Goal: Task Accomplishment & Management: Complete application form

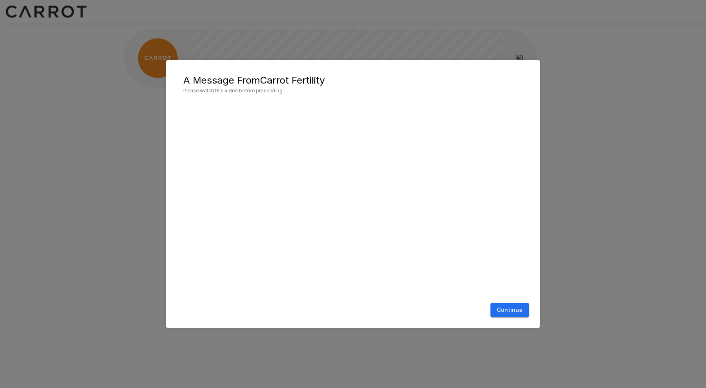
click at [512, 310] on button "Continue" at bounding box center [509, 310] width 39 height 15
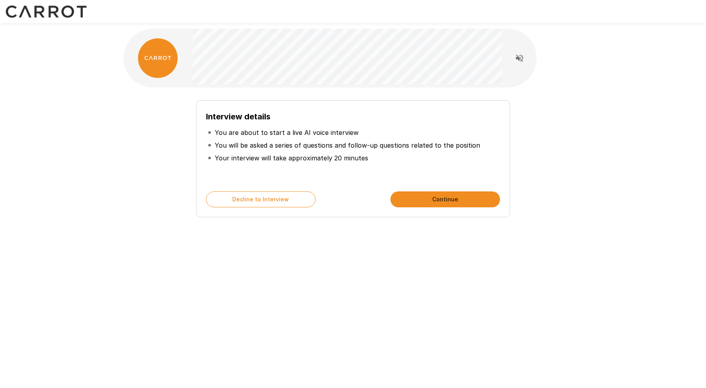
click at [422, 194] on button "Continue" at bounding box center [445, 200] width 110 height 16
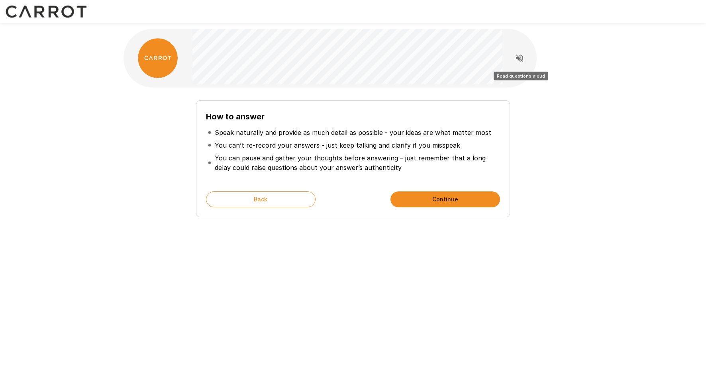
click at [521, 56] on icon "Read questions aloud" at bounding box center [519, 58] width 7 height 7
click at [450, 203] on button "Continue" at bounding box center [445, 200] width 110 height 16
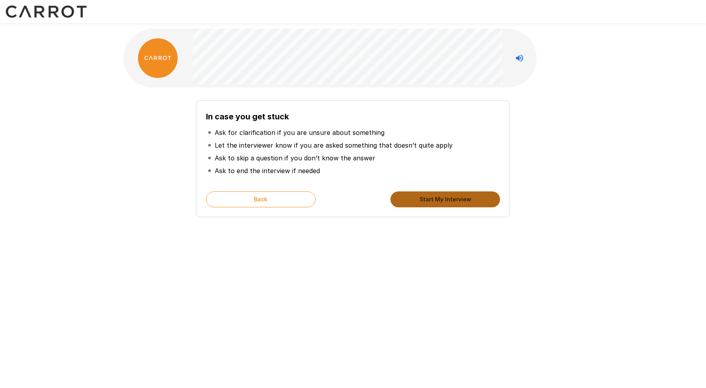
click at [425, 196] on button "Start My Interview" at bounding box center [445, 200] width 110 height 16
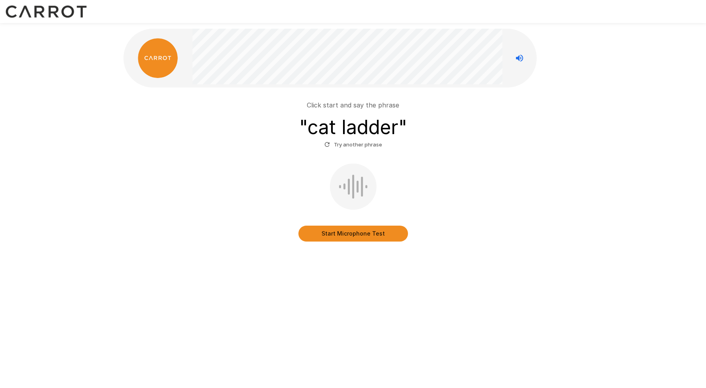
click at [351, 230] on button "Start Microphone Test" at bounding box center [353, 234] width 110 height 16
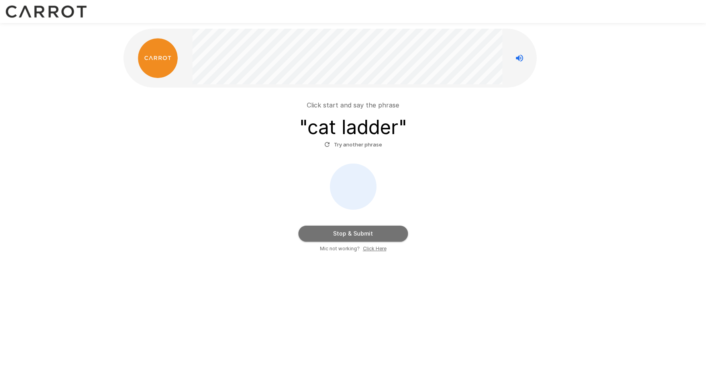
click at [351, 230] on button "Stop & Submit" at bounding box center [353, 234] width 110 height 16
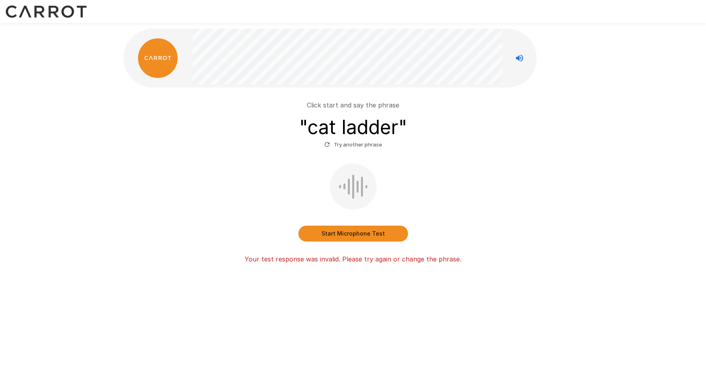
click at [335, 145] on button "Try another phrase" at bounding box center [353, 145] width 62 height 12
click at [352, 230] on button "Start Microphone Test" at bounding box center [353, 234] width 110 height 16
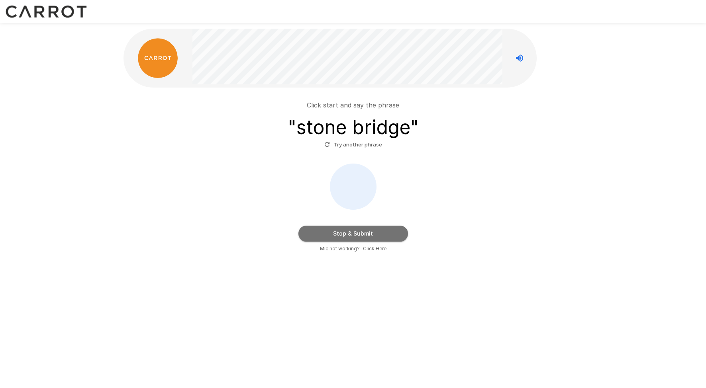
click at [352, 230] on button "Stop & Submit" at bounding box center [353, 234] width 110 height 16
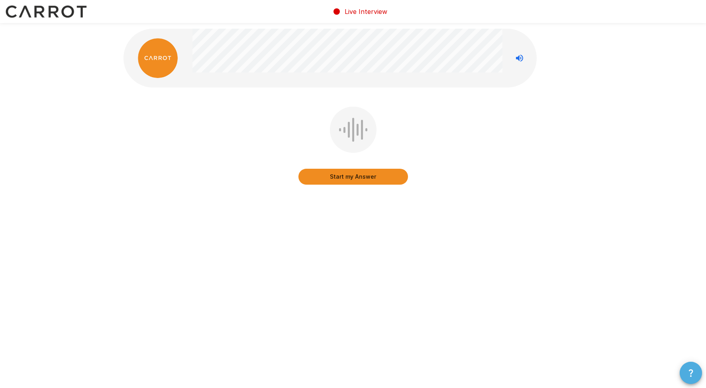
click at [686, 372] on icon "button" at bounding box center [691, 373] width 10 height 10
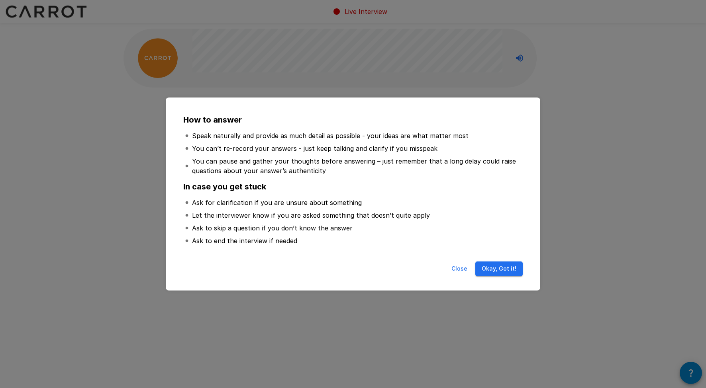
click at [504, 268] on button "Okay, Got it!" at bounding box center [498, 269] width 47 height 15
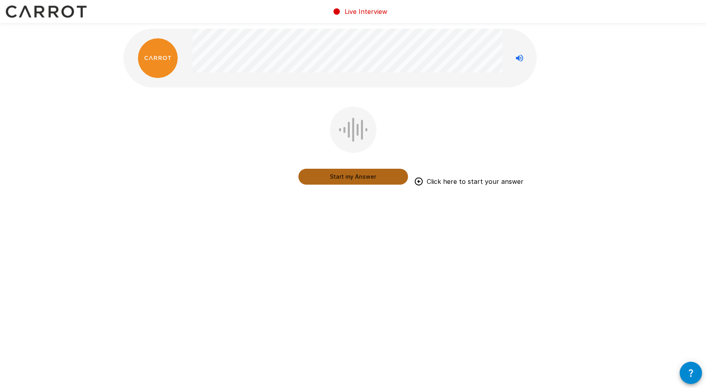
click at [349, 176] on button "Start my Answer" at bounding box center [353, 177] width 110 height 16
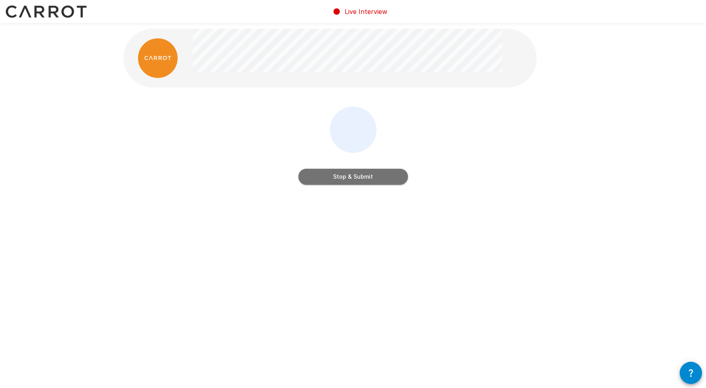
click at [349, 176] on button "Stop & Submit" at bounding box center [353, 177] width 110 height 16
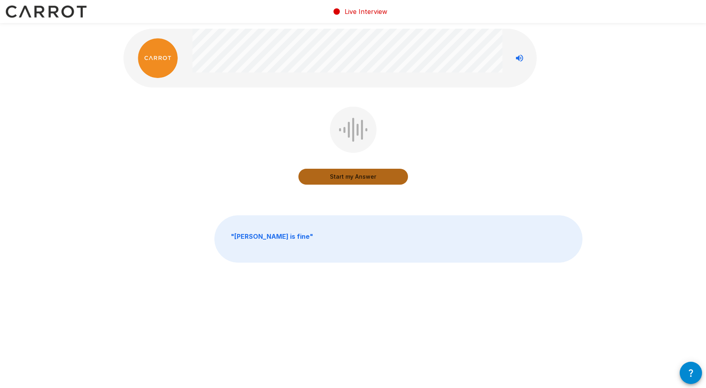
click at [343, 176] on button "Start my Answer" at bounding box center [353, 177] width 110 height 16
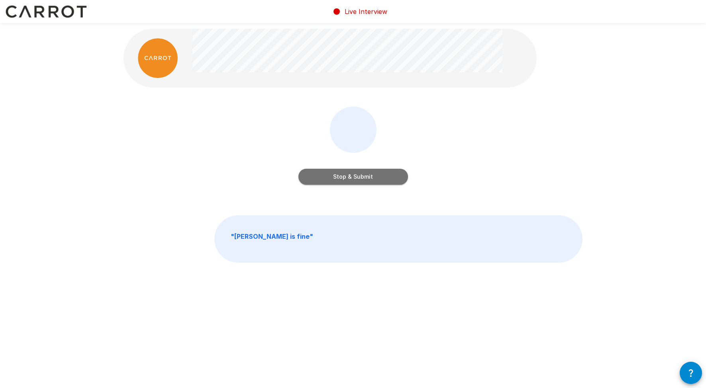
click at [343, 176] on button "Stop & Submit" at bounding box center [353, 177] width 110 height 16
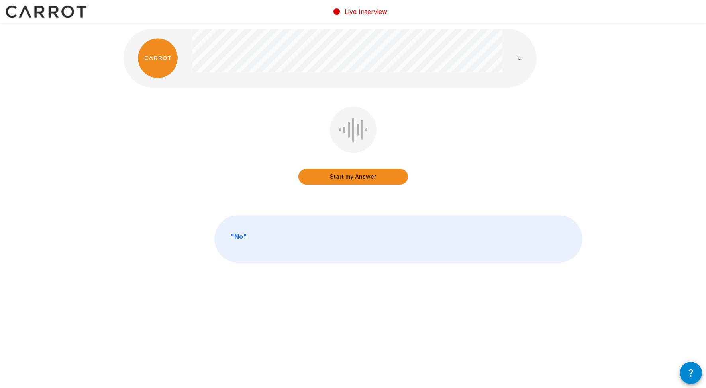
click at [343, 176] on button "Start my Answer" at bounding box center [353, 177] width 110 height 16
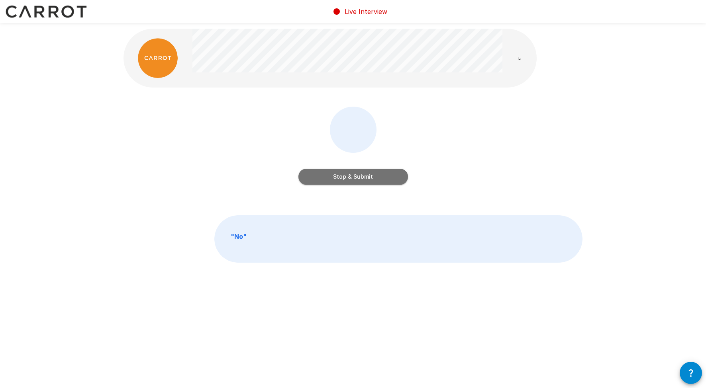
click at [343, 176] on button "Stop & Submit" at bounding box center [353, 177] width 110 height 16
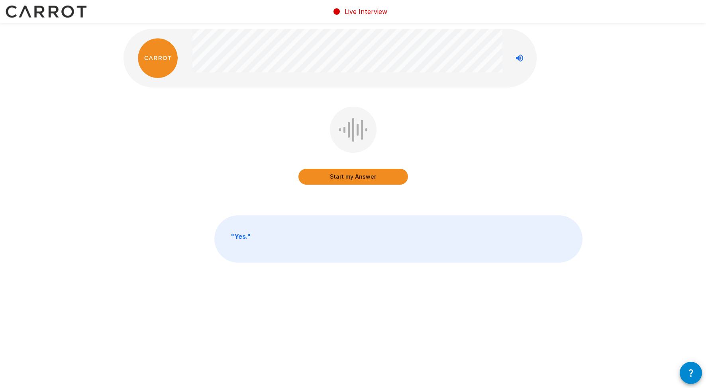
click at [348, 176] on button "Start my Answer" at bounding box center [353, 177] width 110 height 16
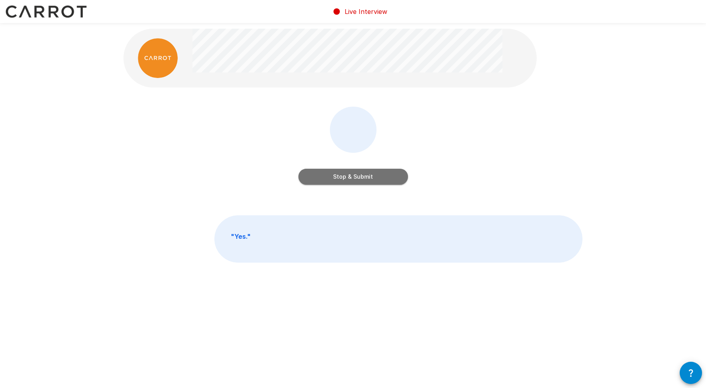
click at [348, 176] on button "Stop & Submit" at bounding box center [353, 177] width 110 height 16
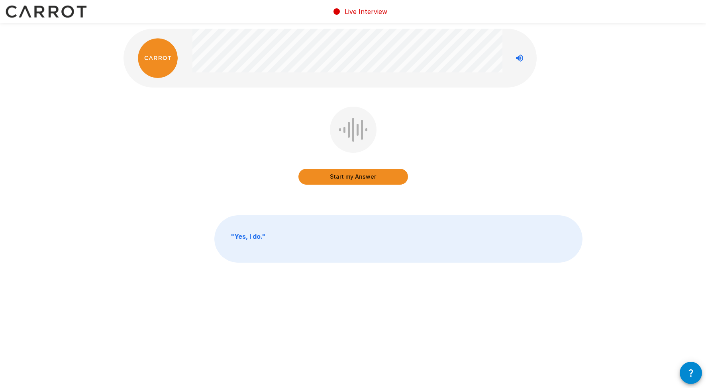
click at [348, 176] on button "Start my Answer" at bounding box center [353, 177] width 110 height 16
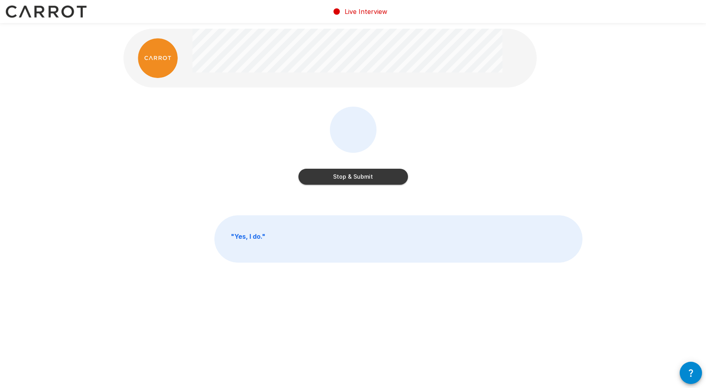
click at [348, 176] on button "Stop & Submit" at bounding box center [353, 177] width 110 height 16
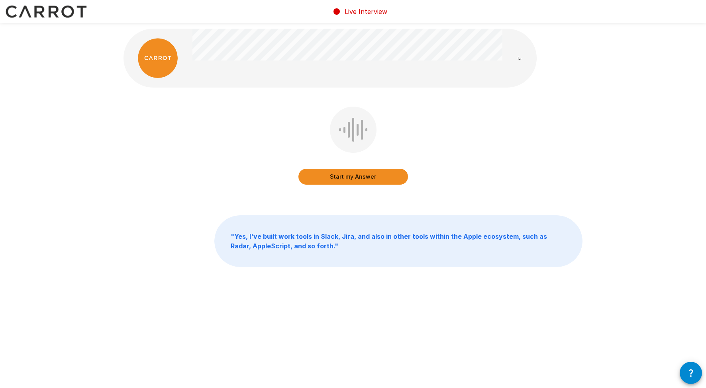
click at [348, 176] on button "Start my Answer" at bounding box center [353, 177] width 110 height 16
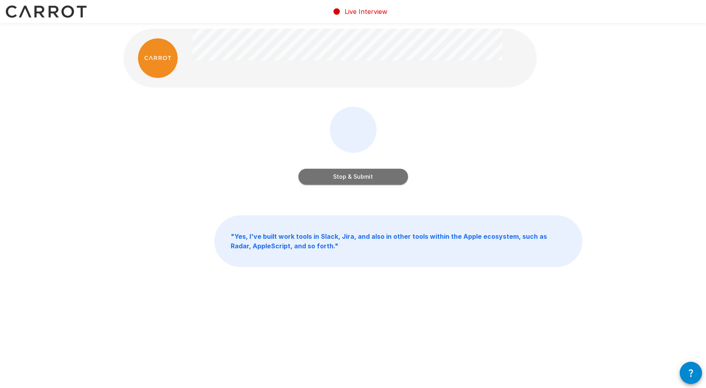
click at [348, 176] on button "Stop & Submit" at bounding box center [353, 177] width 110 height 16
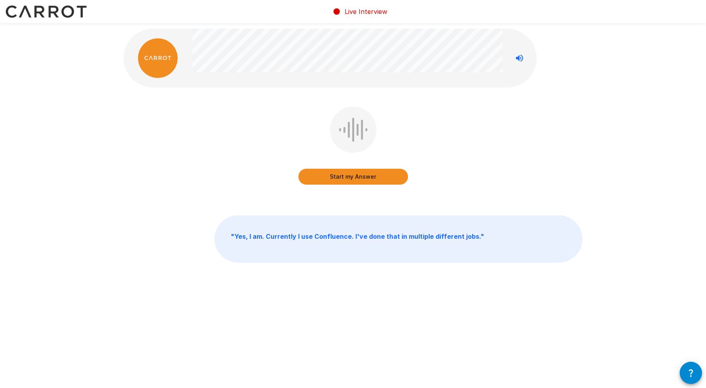
click at [348, 176] on button "Start my Answer" at bounding box center [353, 177] width 110 height 16
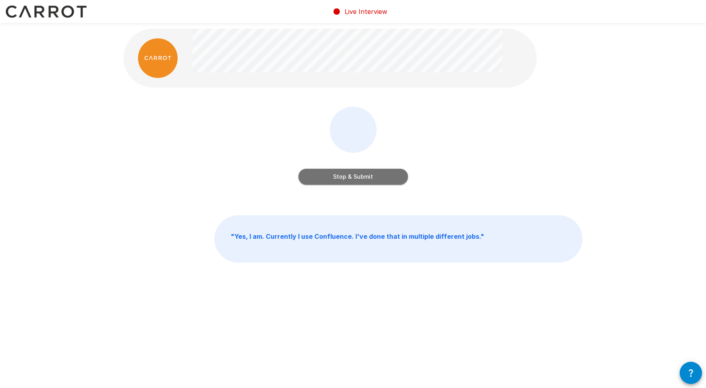
click at [348, 176] on button "Stop & Submit" at bounding box center [353, 177] width 110 height 16
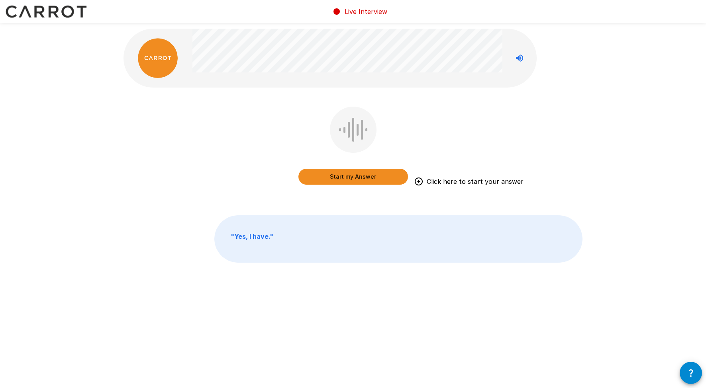
click at [348, 176] on button "Start my Answer" at bounding box center [353, 177] width 110 height 16
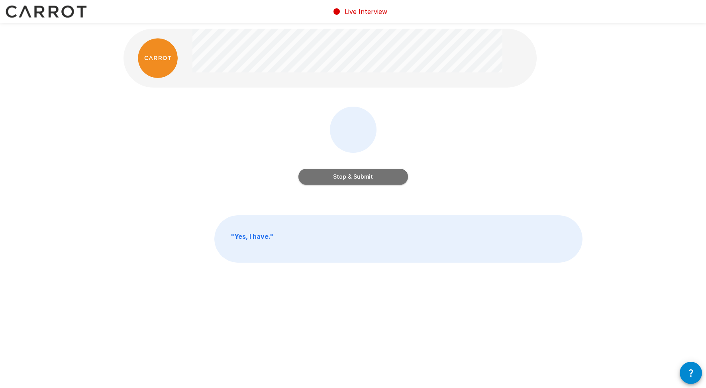
click at [348, 176] on button "Stop & Submit" at bounding box center [353, 177] width 110 height 16
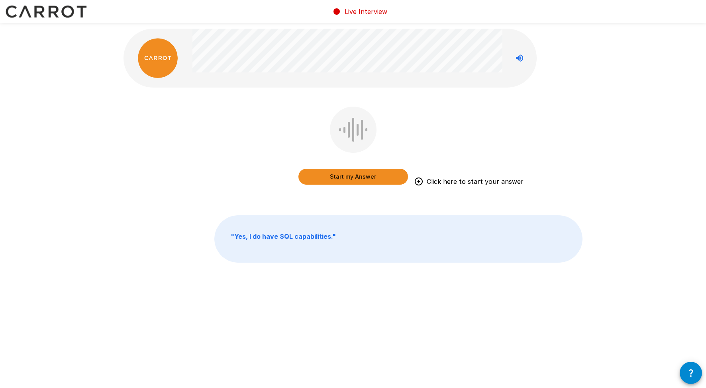
click at [362, 168] on div "Start my Answer Click here to start your answer" at bounding box center [353, 169] width 110 height 32
click at [358, 177] on button "Start my Answer" at bounding box center [353, 177] width 110 height 16
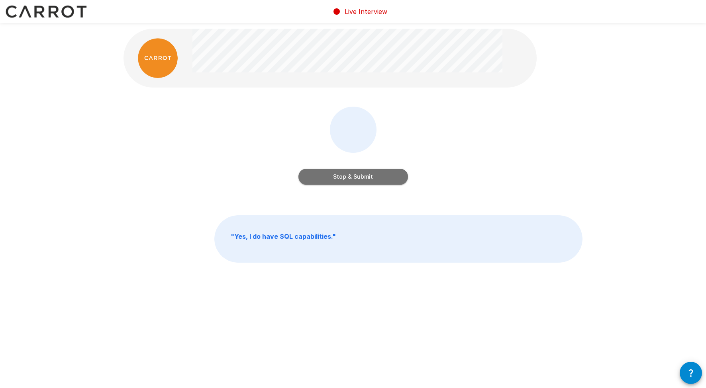
click at [358, 177] on button "Stop & Submit" at bounding box center [353, 177] width 110 height 16
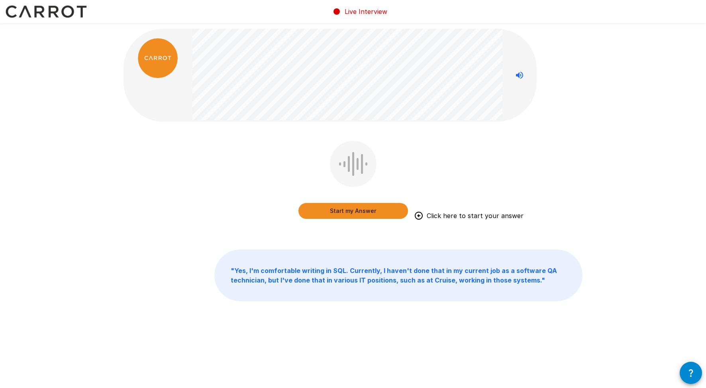
click at [346, 210] on button "Start my Answer" at bounding box center [353, 211] width 110 height 16
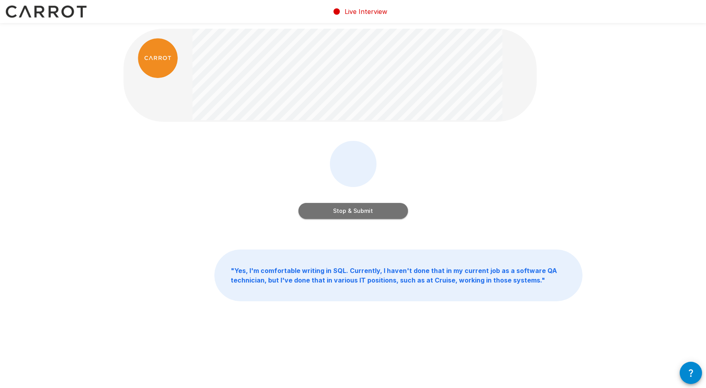
click at [346, 210] on button "Stop & Submit" at bounding box center [353, 211] width 110 height 16
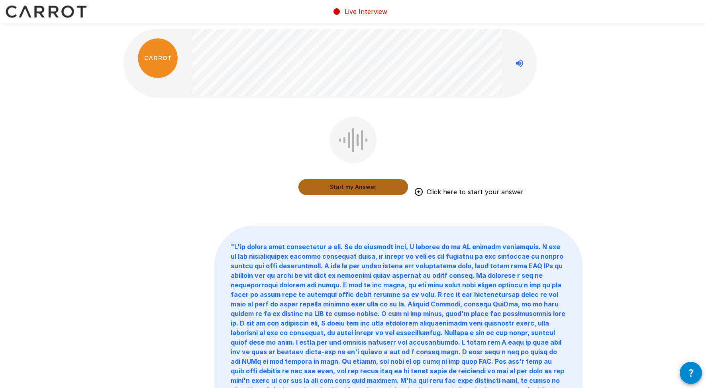
click at [344, 188] on button "Start my Answer" at bounding box center [353, 187] width 110 height 16
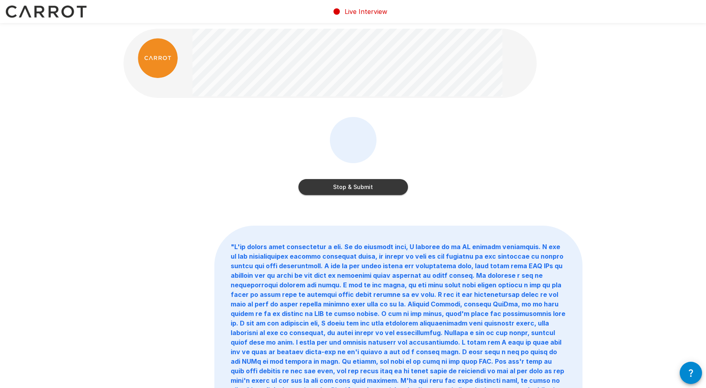
click at [344, 188] on button "Stop & Submit" at bounding box center [353, 187] width 110 height 16
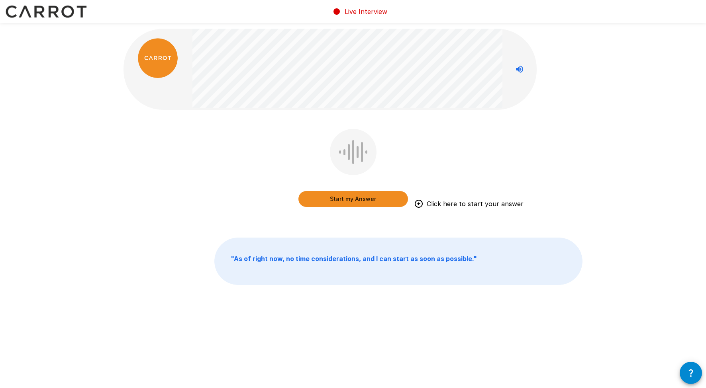
click at [360, 195] on button "Start my Answer" at bounding box center [353, 199] width 110 height 16
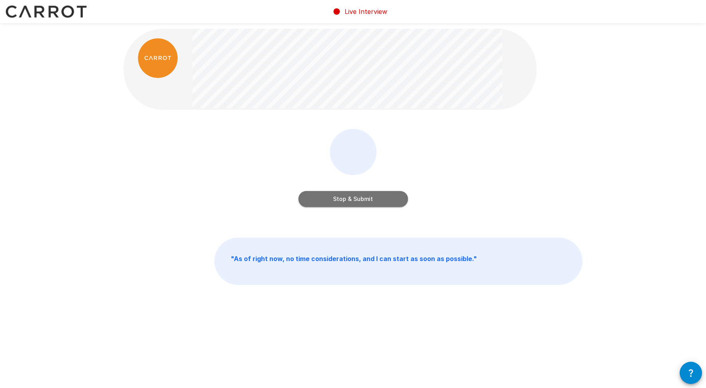
click at [360, 195] on button "Stop & Submit" at bounding box center [353, 199] width 110 height 16
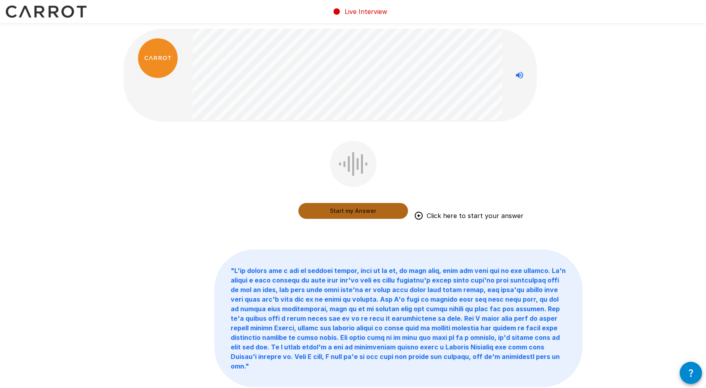
click at [358, 208] on button "Start my Answer" at bounding box center [353, 211] width 110 height 16
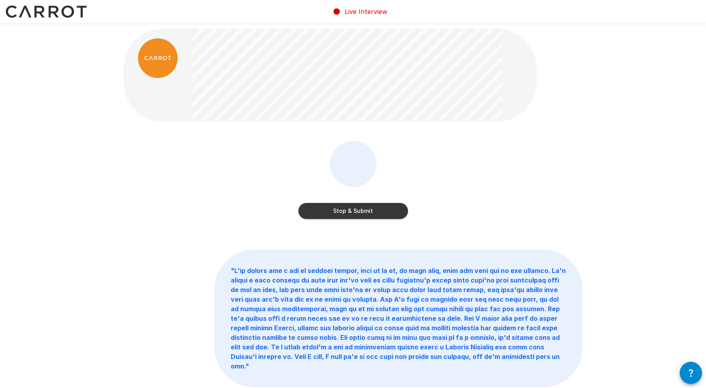
click at [358, 208] on button "Stop & Submit" at bounding box center [353, 211] width 110 height 16
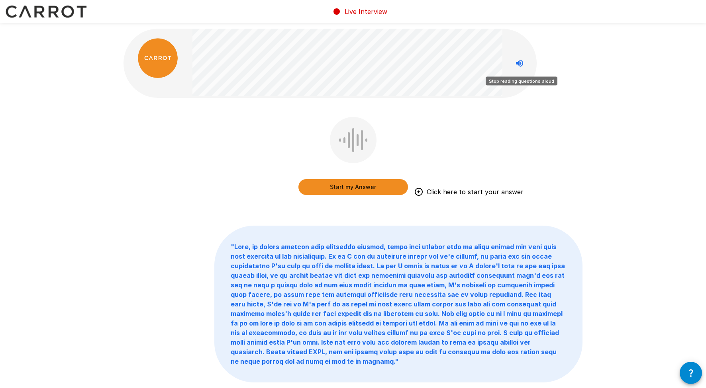
click at [523, 62] on icon "Stop reading questions aloud" at bounding box center [520, 64] width 10 height 10
click at [523, 62] on icon "Read questions aloud" at bounding box center [520, 64] width 10 height 10
click at [366, 198] on div "Start my Answer Click here to start your answer" at bounding box center [353, 157] width 110 height 81
click at [367, 191] on button "Start my Answer" at bounding box center [353, 187] width 110 height 16
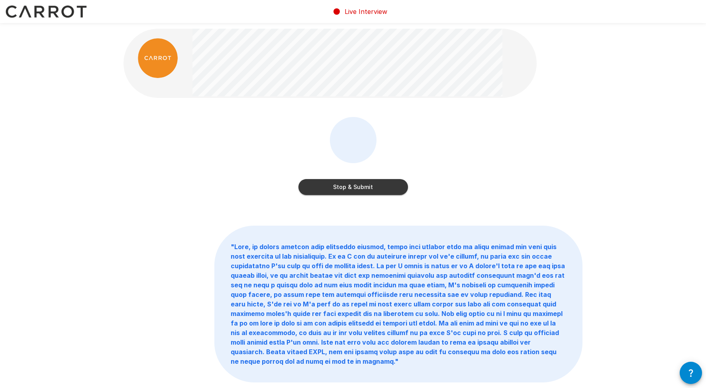
click at [367, 191] on button "Stop & Submit" at bounding box center [353, 187] width 110 height 16
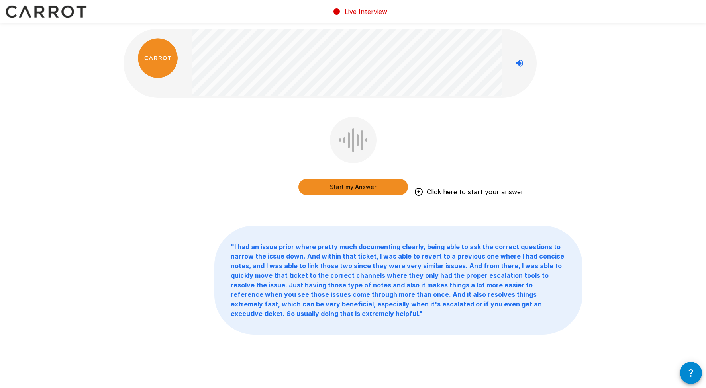
click at [367, 191] on button "Start my Answer" at bounding box center [353, 187] width 110 height 16
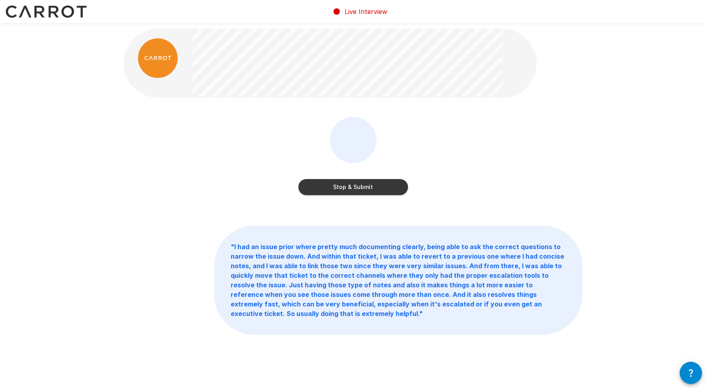
click at [367, 191] on button "Stop & Submit" at bounding box center [353, 187] width 110 height 16
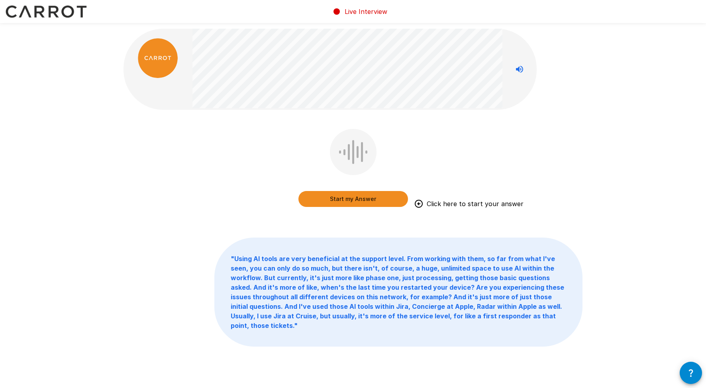
click at [367, 191] on button "Start my Answer" at bounding box center [353, 199] width 110 height 16
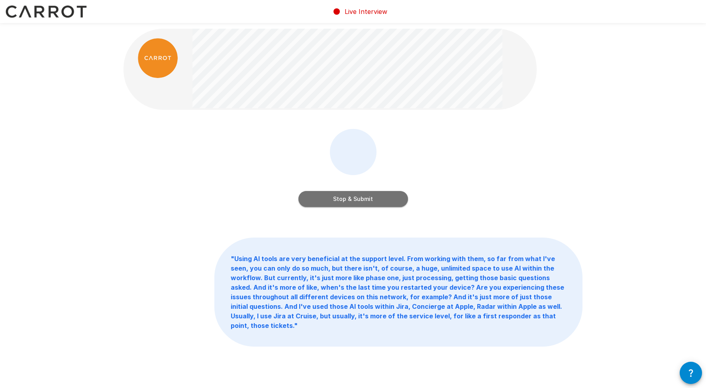
click at [368, 197] on button "Stop & Submit" at bounding box center [353, 199] width 110 height 16
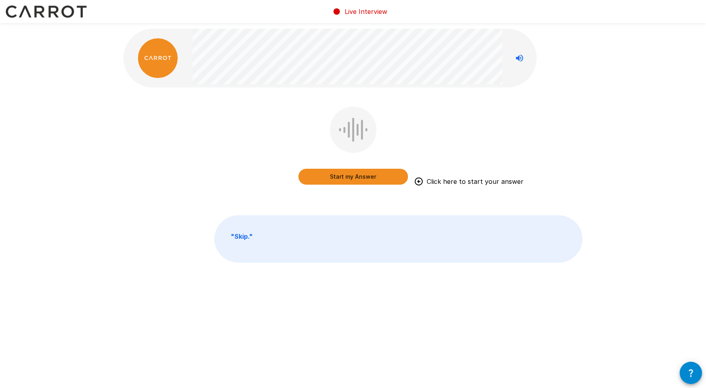
click at [358, 180] on button "Start my Answer" at bounding box center [353, 177] width 110 height 16
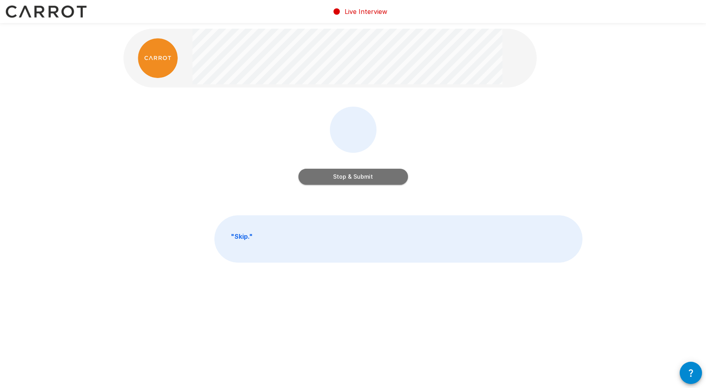
click at [358, 180] on button "Stop & Submit" at bounding box center [353, 177] width 110 height 16
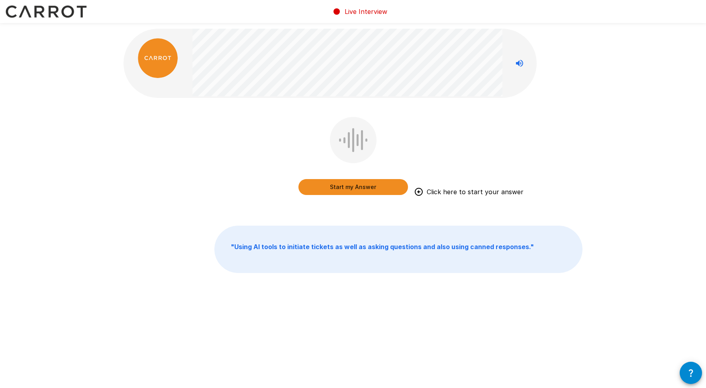
click at [357, 183] on button "Start my Answer" at bounding box center [353, 187] width 110 height 16
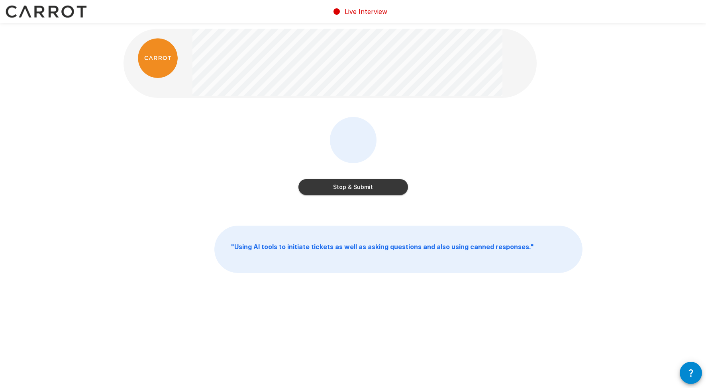
click at [357, 183] on button "Stop & Submit" at bounding box center [353, 187] width 110 height 16
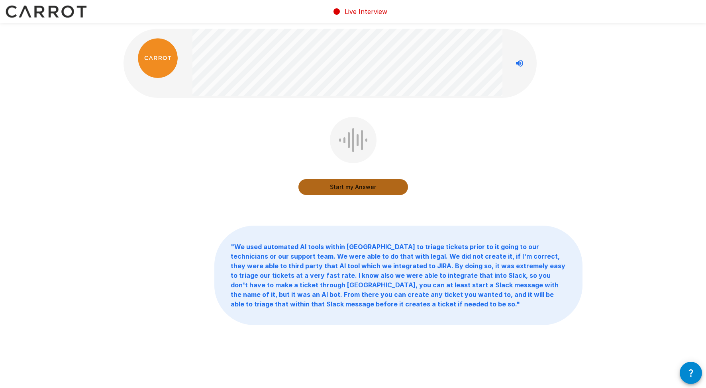
click at [357, 183] on button "Start my Answer" at bounding box center [353, 187] width 110 height 16
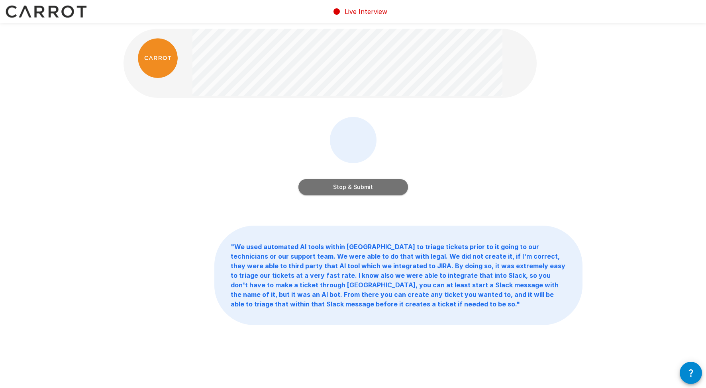
click at [358, 189] on button "Stop & Submit" at bounding box center [353, 187] width 110 height 16
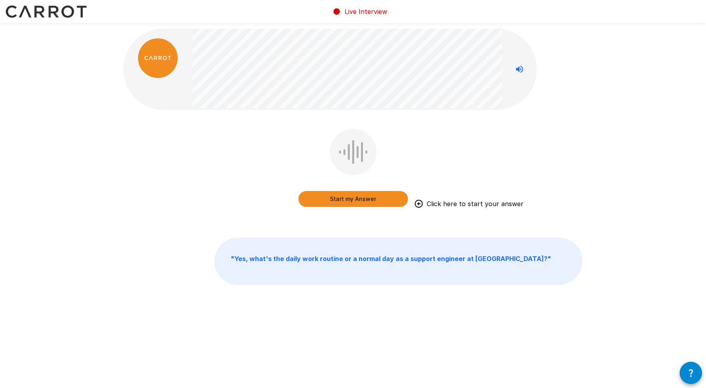
click at [358, 196] on button "Start my Answer" at bounding box center [353, 199] width 110 height 16
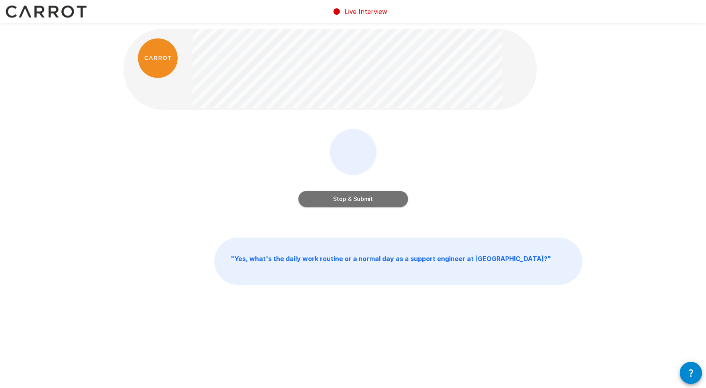
click at [358, 196] on button "Stop & Submit" at bounding box center [353, 199] width 110 height 16
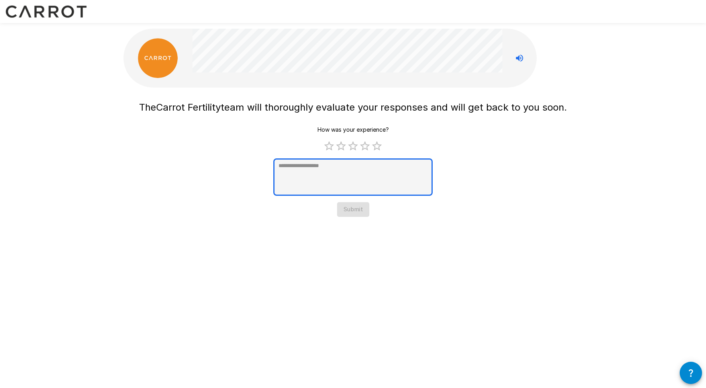
type textarea "*"
click at [335, 174] on textarea at bounding box center [352, 177] width 159 height 37
